Goal: Information Seeking & Learning: Learn about a topic

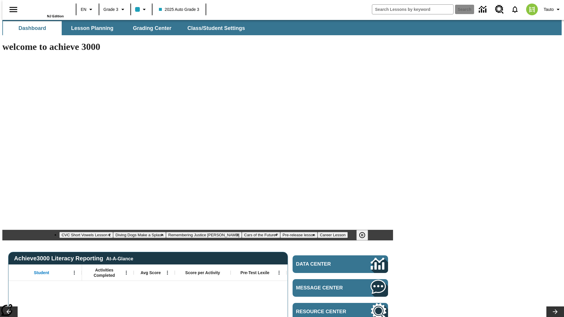
type input "-1"
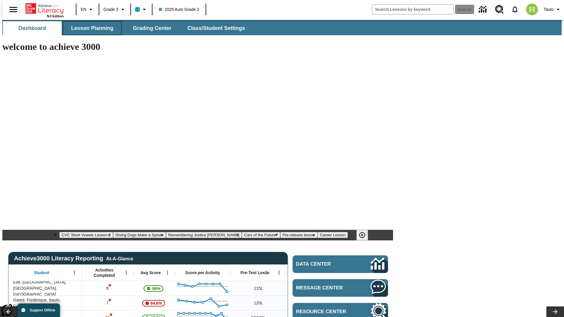
click at [90, 28] on span "Lesson Planning" at bounding box center [92, 28] width 42 height 7
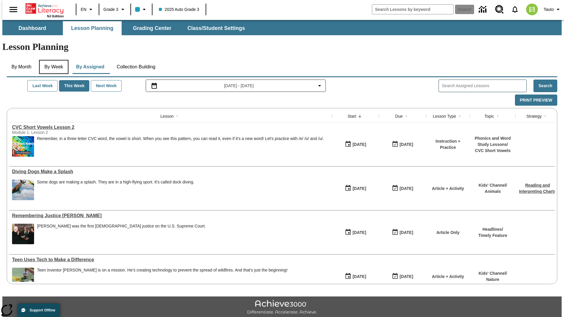
click at [53, 60] on button "By Week" at bounding box center [53, 67] width 29 height 14
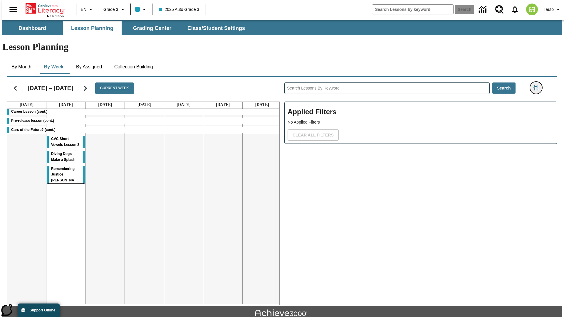
click at [538, 85] on icon "Filters Side menu" at bounding box center [536, 87] width 5 height 5
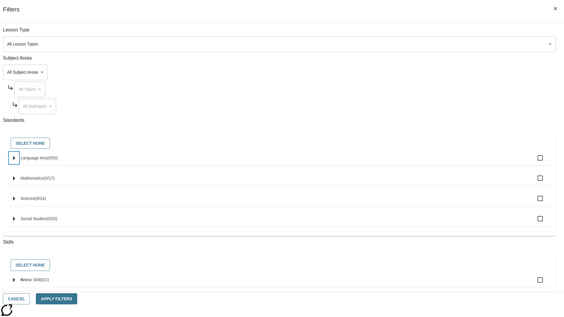
click at [15, 161] on icon "Select standards" at bounding box center [14, 158] width 2 height 4
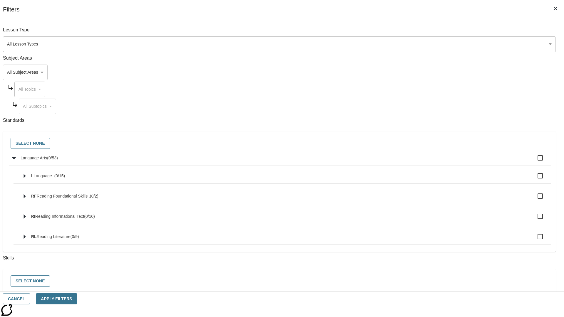
click at [427, 161] on label "Language Arts ( 0 / 53 )" at bounding box center [284, 158] width 526 height 12
click at [534, 161] on input "Language Arts ( 0 / 53 )" at bounding box center [540, 158] width 12 height 12
checkbox input "true"
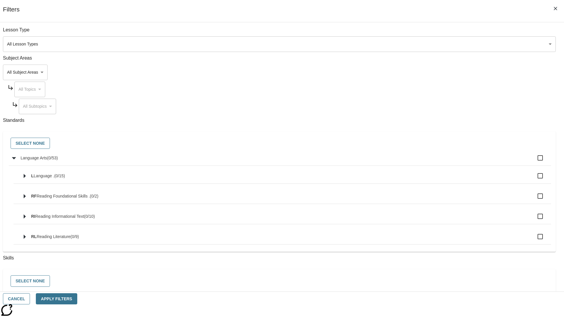
checkbox input "true"
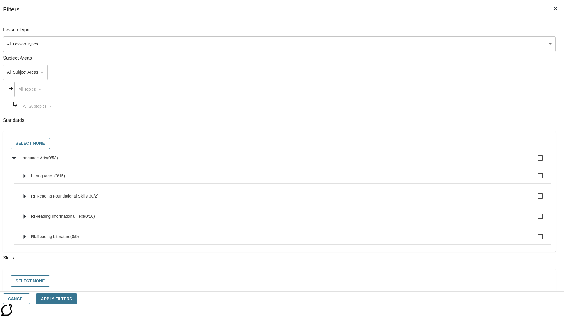
checkbox input "true"
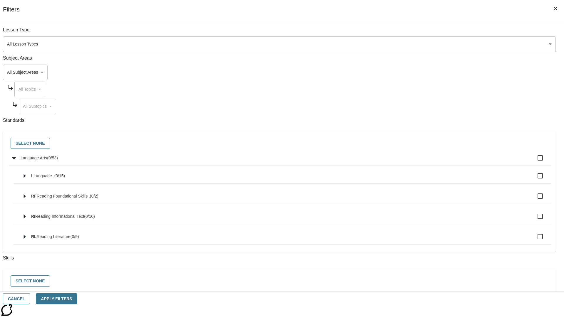
checkbox input "true"
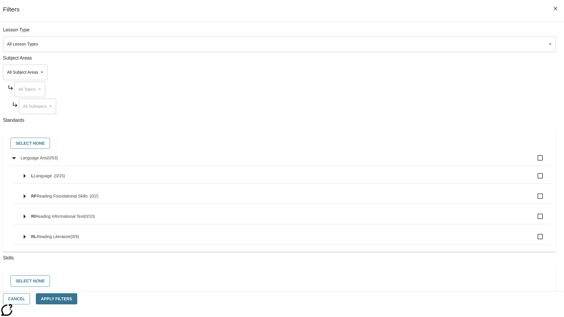
checkbox input "true"
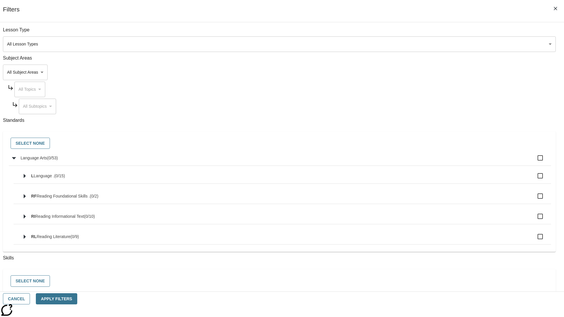
checkbox input "true"
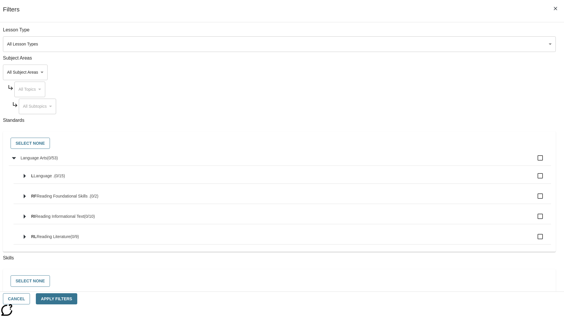
checkbox input "true"
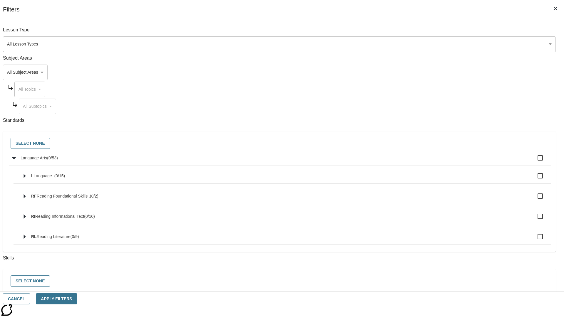
checkbox input "true"
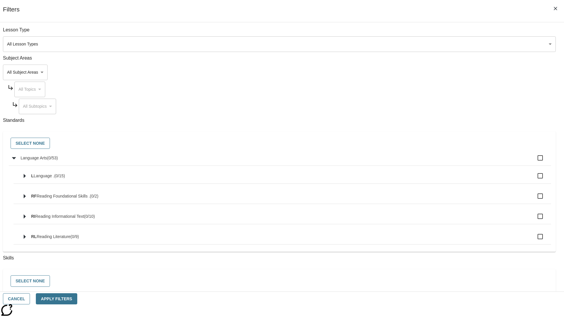
checkbox input "true"
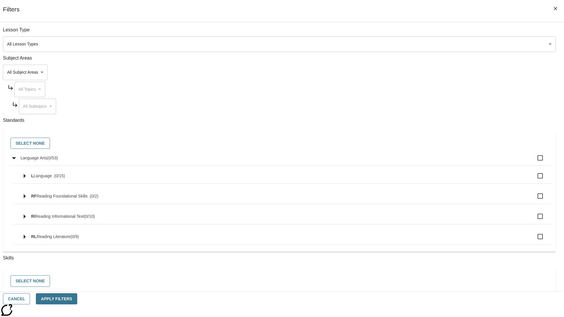
checkbox input "true"
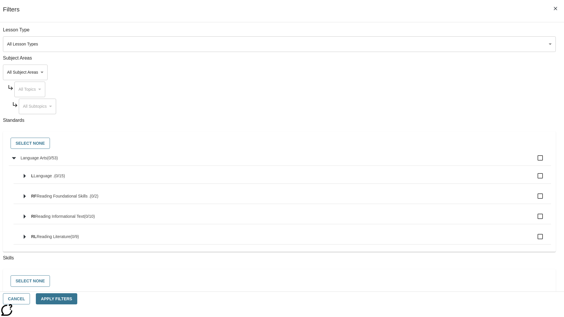
checkbox input "true"
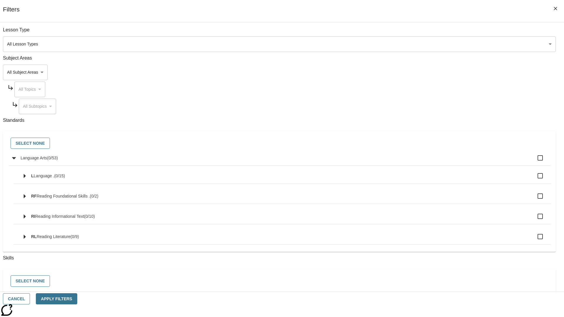
checkbox input "true"
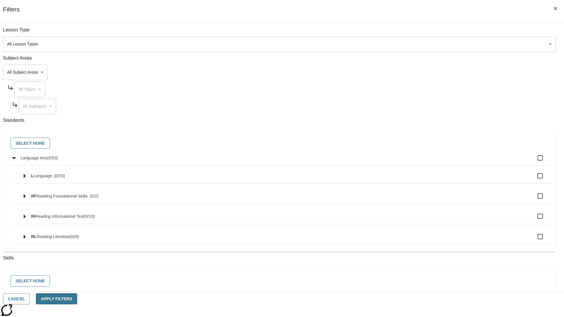
checkbox input "true"
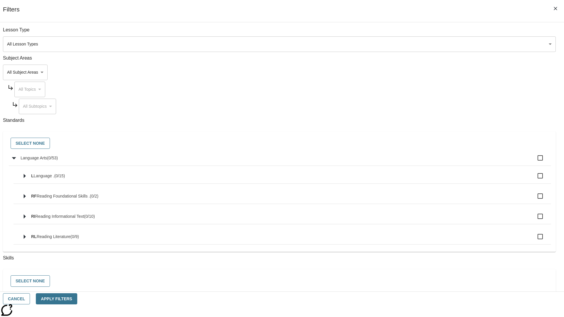
checkbox input "true"
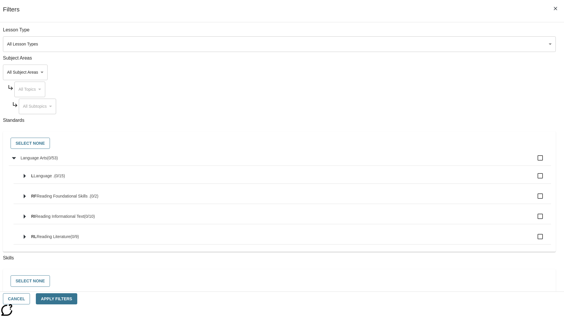
checkbox input "true"
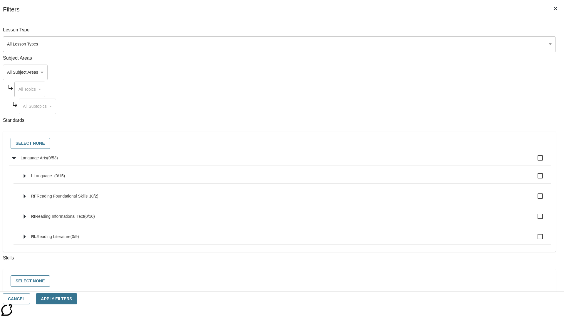
checkbox input "true"
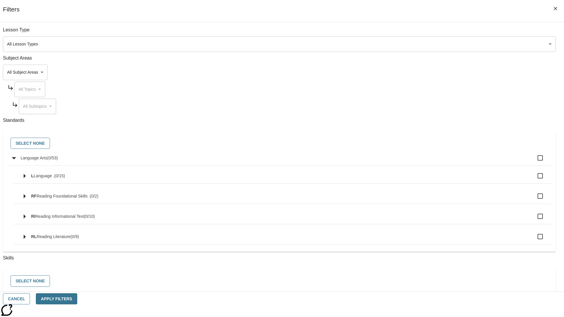
checkbox input "true"
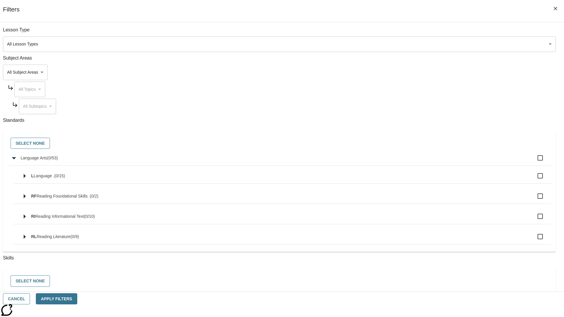
checkbox input "true"
click at [50, 144] on button "Select None" at bounding box center [30, 143] width 39 height 11
checkbox input "false"
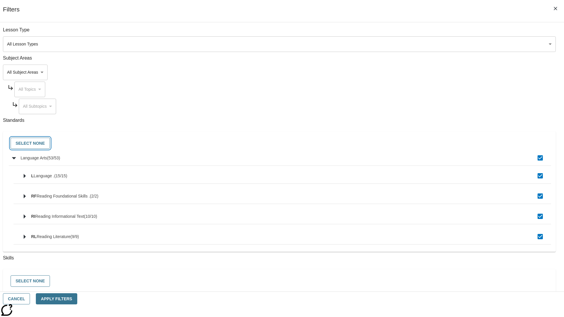
checkbox input "false"
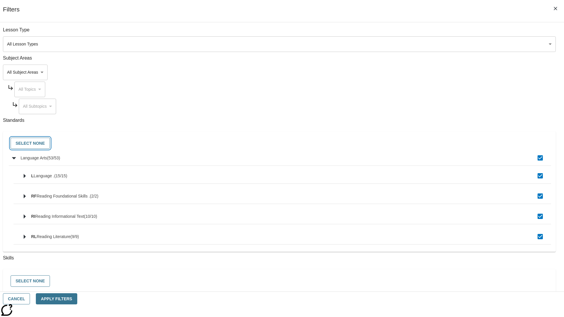
checkbox input "false"
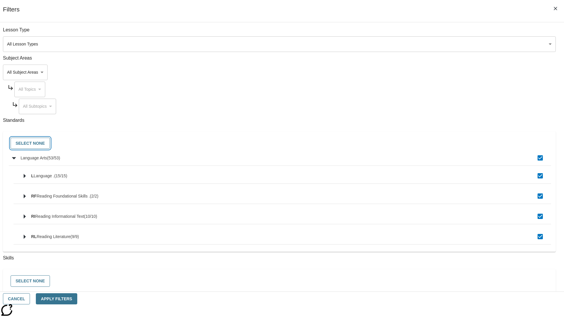
checkbox input "false"
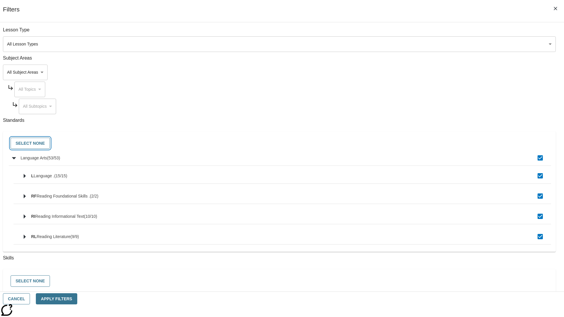
checkbox input "false"
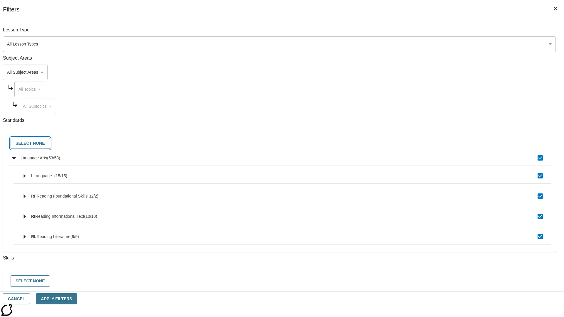
checkbox input "false"
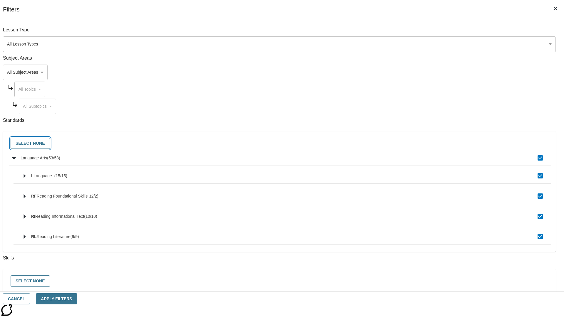
checkbox input "false"
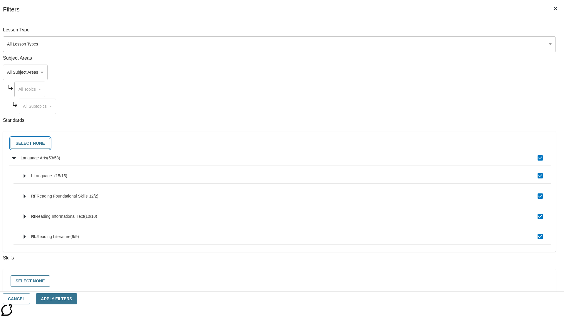
checkbox input "false"
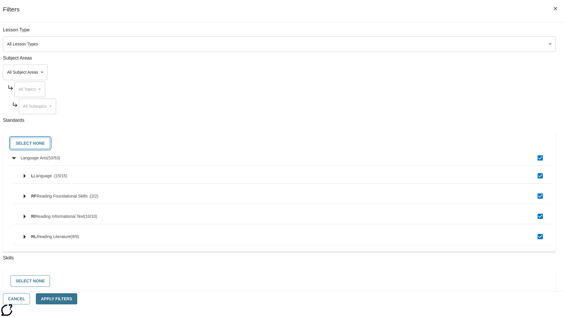
checkbox input "false"
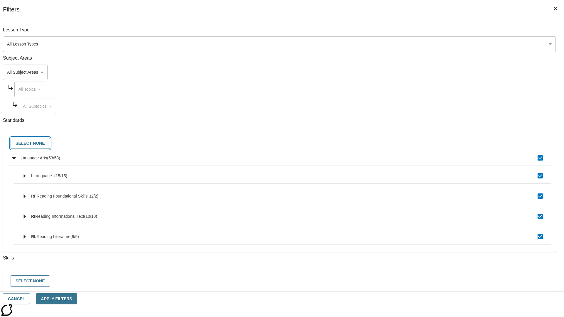
checkbox input "false"
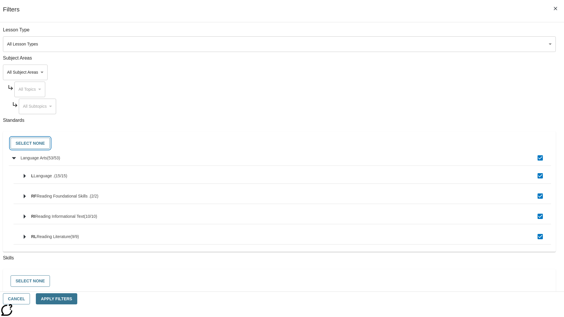
checkbox input "false"
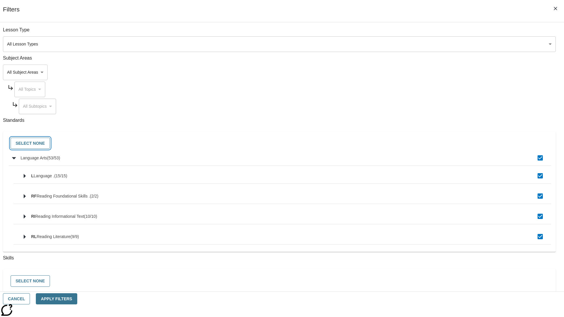
checkbox input "false"
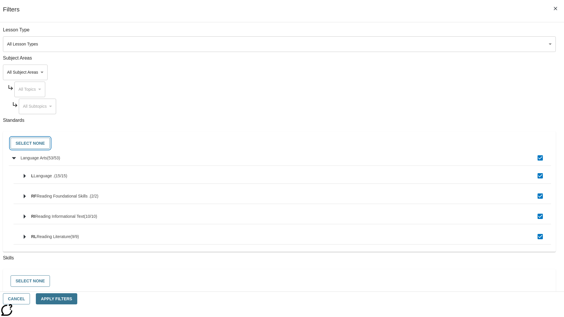
checkbox input "false"
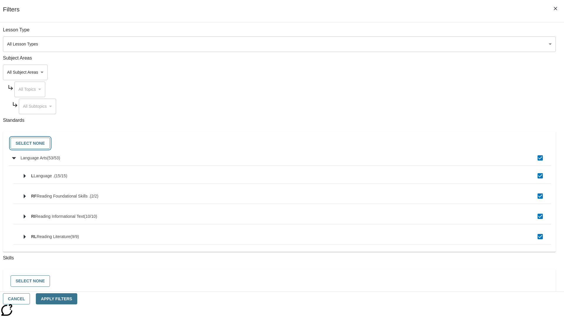
checkbox input "false"
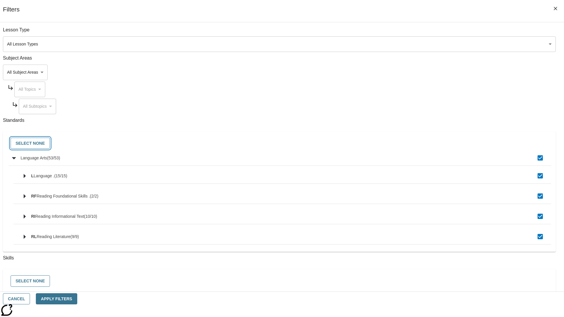
checkbox input "false"
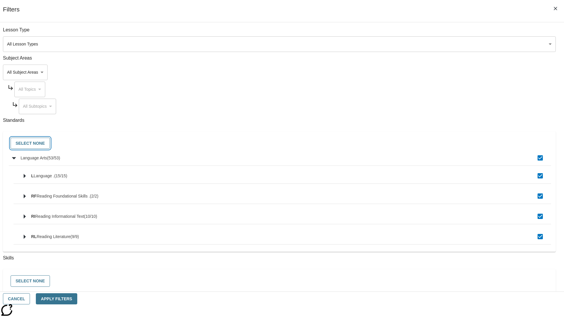
checkbox input "false"
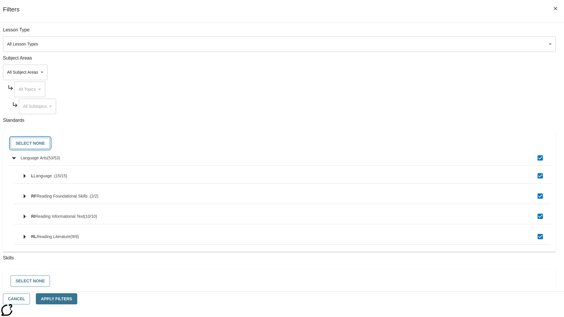
checkbox input "false"
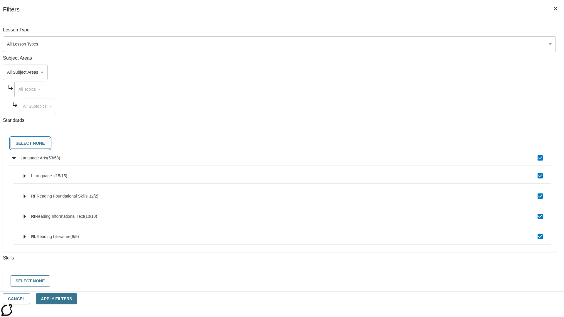
checkbox input "false"
click at [30, 299] on button "Cancel" at bounding box center [16, 299] width 27 height 11
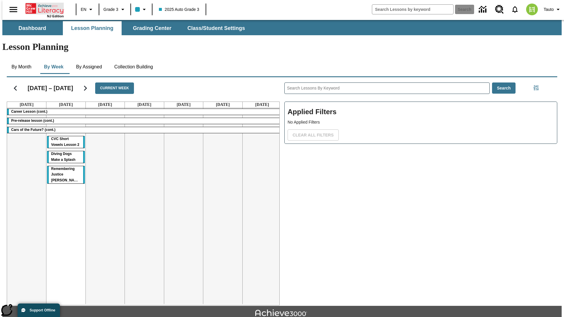
click at [42, 8] on icon "Home" at bounding box center [45, 9] width 39 height 12
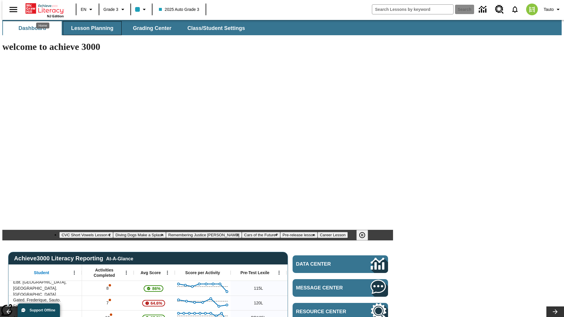
click at [90, 28] on span "Lesson Planning" at bounding box center [92, 28] width 42 height 7
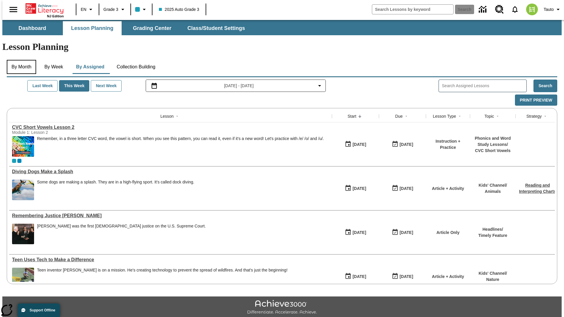
click at [20, 60] on button "By Month" at bounding box center [21, 67] width 29 height 14
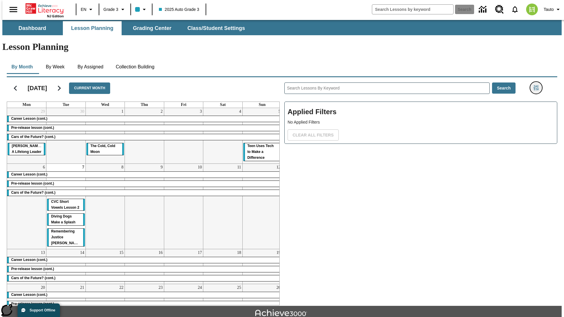
click at [538, 85] on icon "Filters Side menu" at bounding box center [536, 87] width 5 height 5
